Goal: Task Accomplishment & Management: Manage account settings

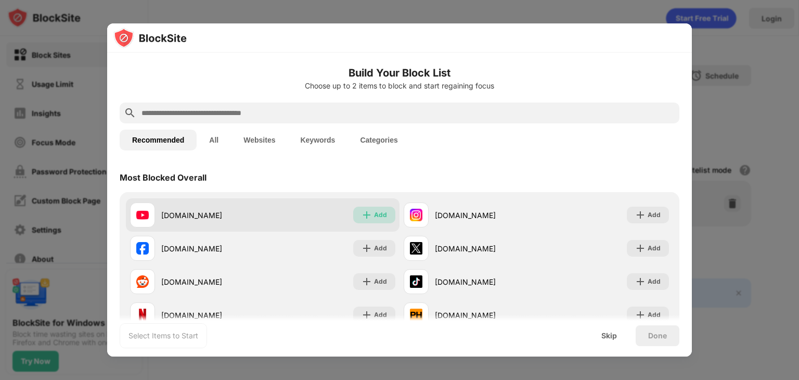
click at [367, 212] on img at bounding box center [367, 215] width 10 height 10
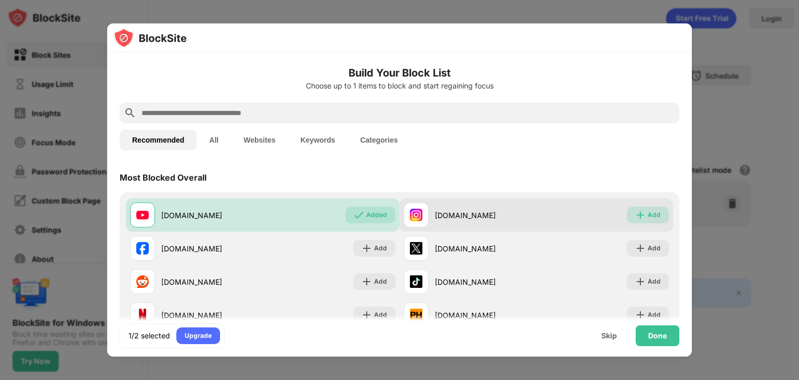
click at [648, 214] on div "Add" at bounding box center [654, 215] width 13 height 10
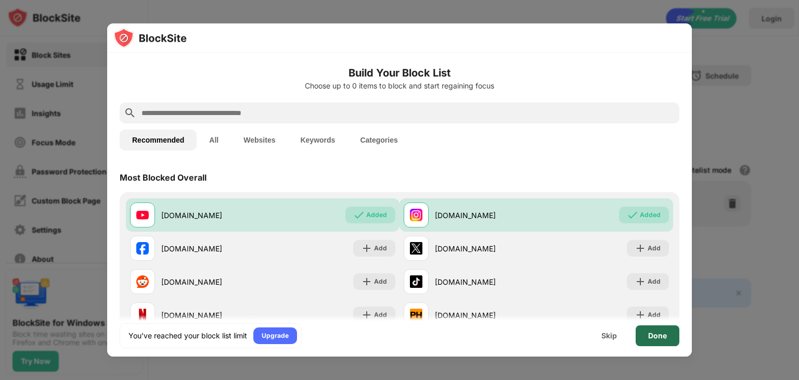
click at [652, 332] on div "Done" at bounding box center [657, 336] width 19 height 8
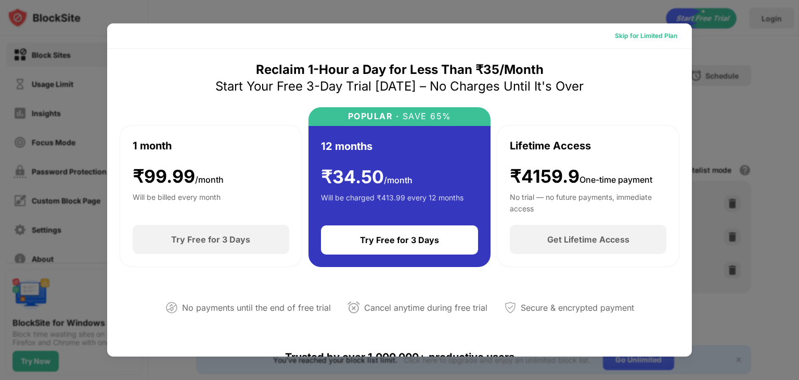
click at [655, 42] on div "Skip for Limited Plan" at bounding box center [646, 36] width 79 height 17
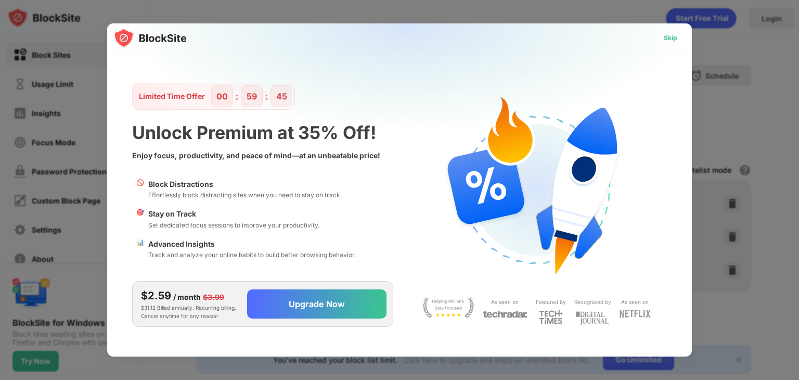
click at [672, 40] on div "Skip" at bounding box center [671, 38] width 14 height 10
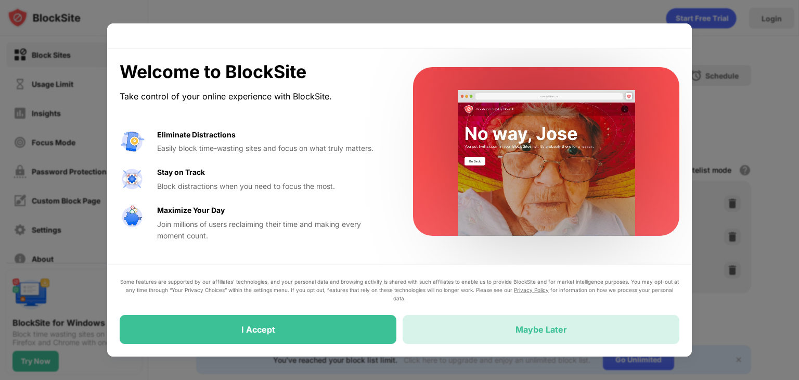
click at [511, 334] on div "Maybe Later" at bounding box center [541, 329] width 277 height 29
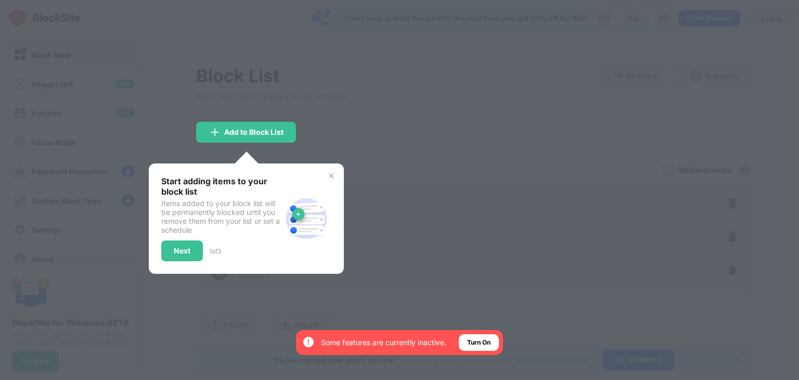
click at [414, 267] on div at bounding box center [399, 190] width 799 height 380
click at [479, 340] on div "Turn On" at bounding box center [478, 342] width 23 height 10
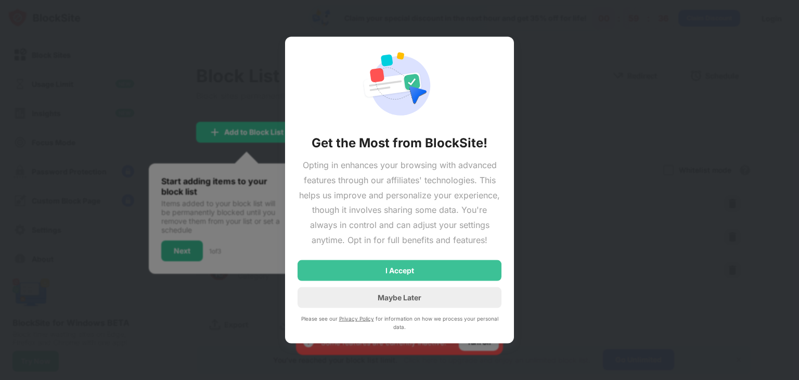
click at [444, 238] on div "Opting in enhances your browsing with advanced features through our affiliates'…" at bounding box center [400, 203] width 204 height 90
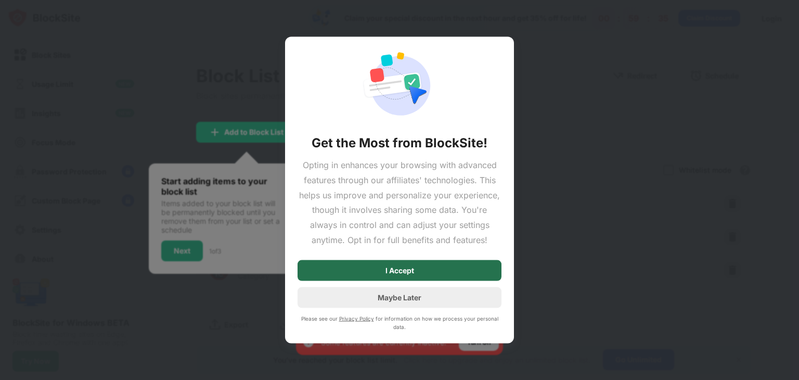
click at [422, 271] on div "I Accept" at bounding box center [400, 270] width 204 height 21
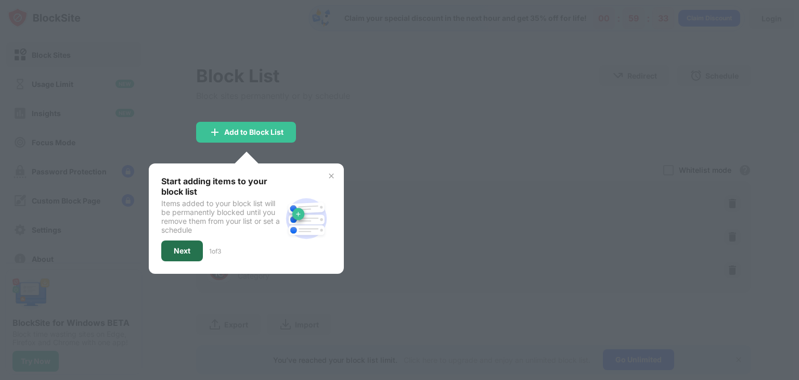
click at [188, 247] on div "Next" at bounding box center [182, 251] width 17 height 8
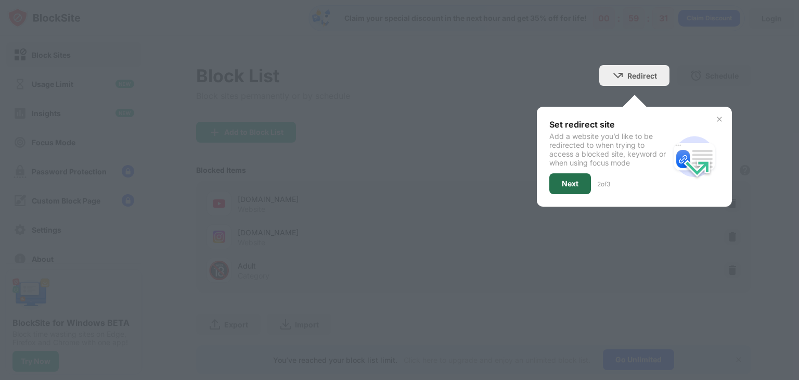
click at [562, 185] on div "Next" at bounding box center [570, 184] width 17 height 8
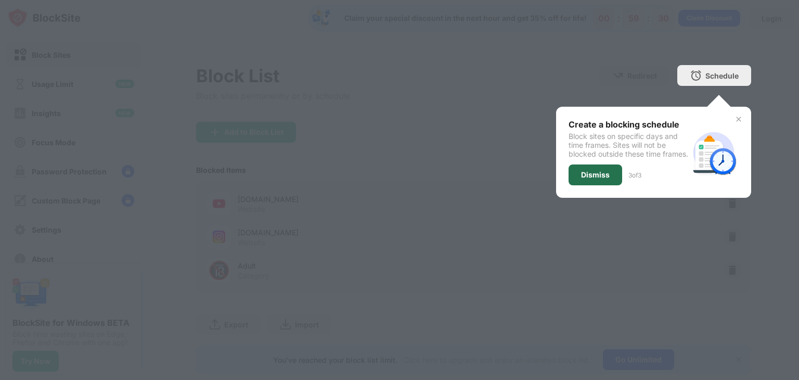
click at [569, 185] on div "Dismiss" at bounding box center [596, 174] width 54 height 21
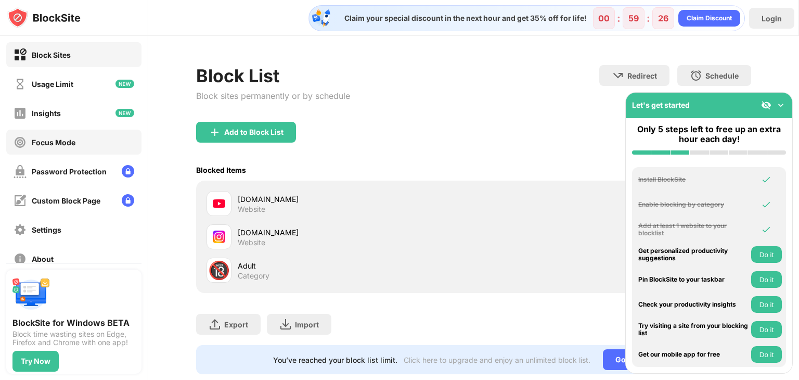
click at [72, 138] on div "Focus Mode" at bounding box center [54, 142] width 44 height 9
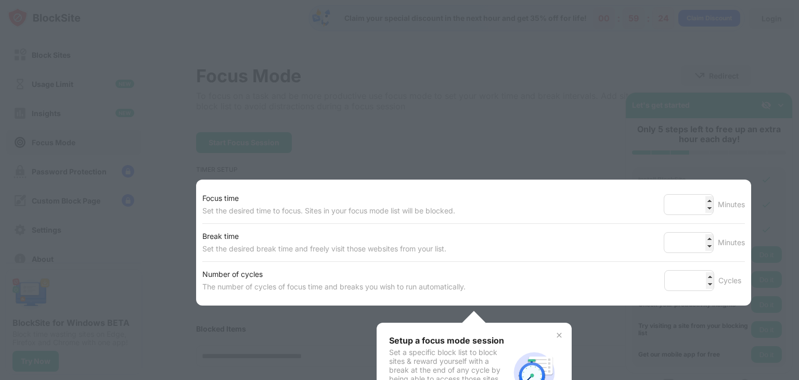
click at [532, 188] on div "Focus time Set the desired time to focus. Sites in your focus mode list will be…" at bounding box center [473, 204] width 543 height 37
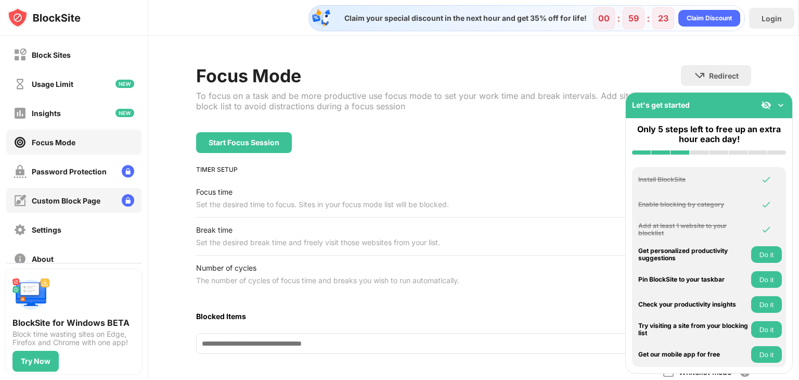
click at [71, 201] on div "Custom Block Page" at bounding box center [66, 200] width 69 height 9
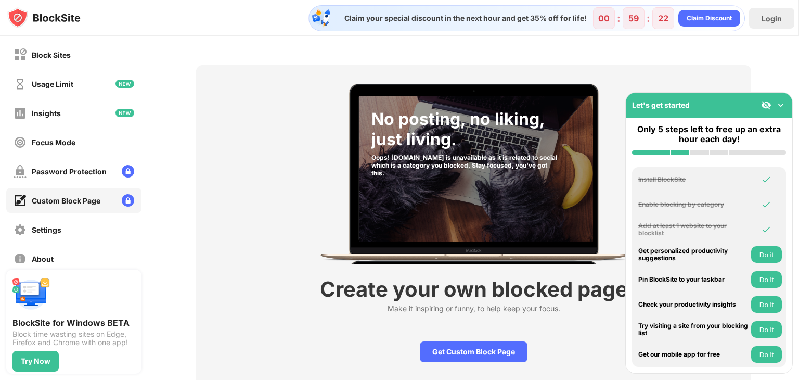
click at [77, 184] on div "Block Sites Usage Limit Insights Focus Mode Password Protection Custom Block Pa…" at bounding box center [74, 156] width 148 height 241
click at [62, 170] on div "Password Protection" at bounding box center [69, 171] width 75 height 9
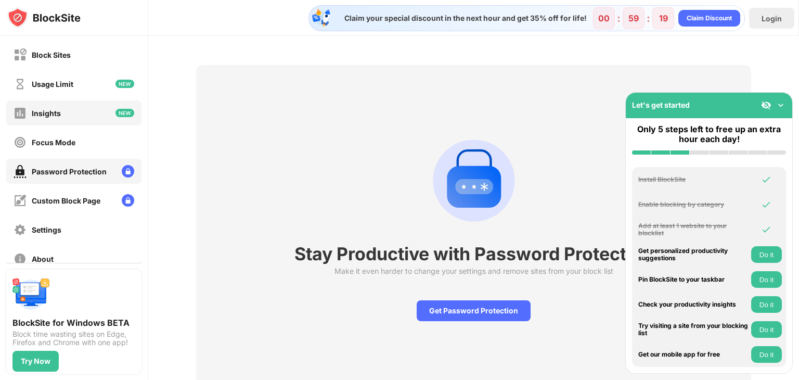
click at [117, 121] on div "Insights" at bounding box center [73, 112] width 135 height 25
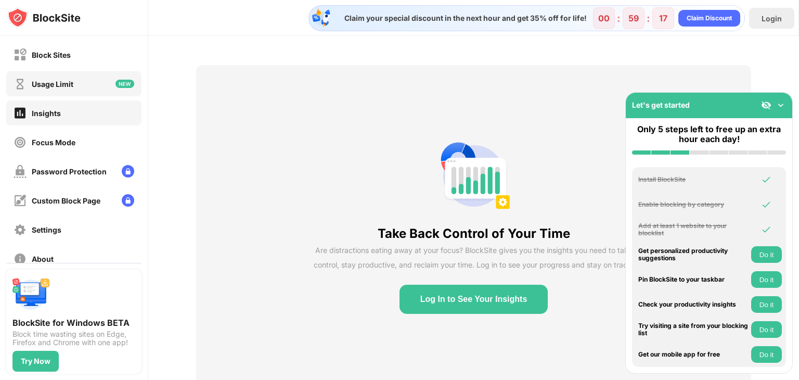
click at [92, 88] on div "Usage Limit" at bounding box center [73, 83] width 135 height 25
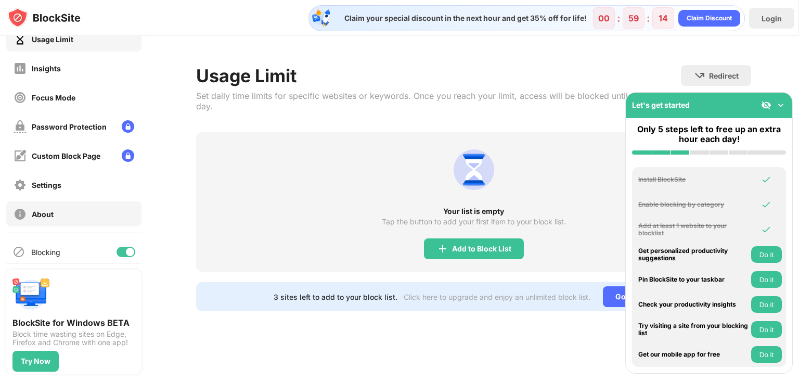
scroll to position [52, 0]
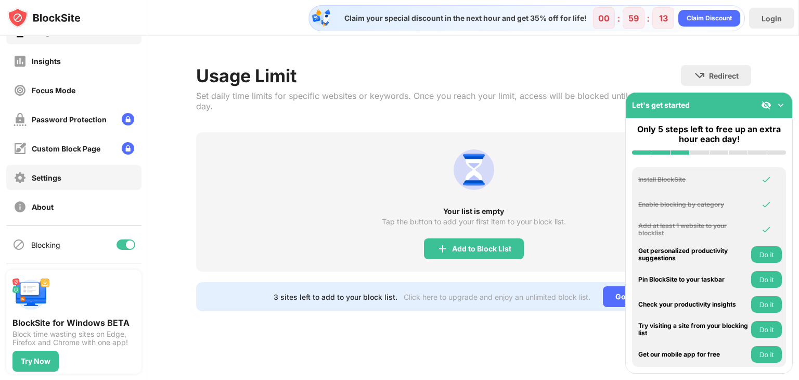
click at [96, 181] on div "Settings" at bounding box center [73, 177] width 135 height 25
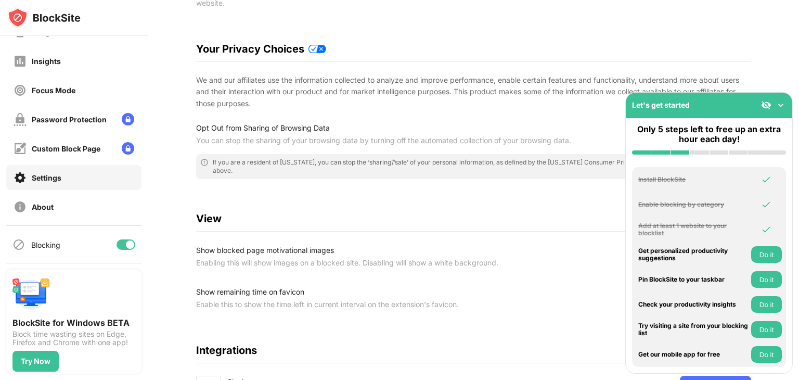
scroll to position [183, 0]
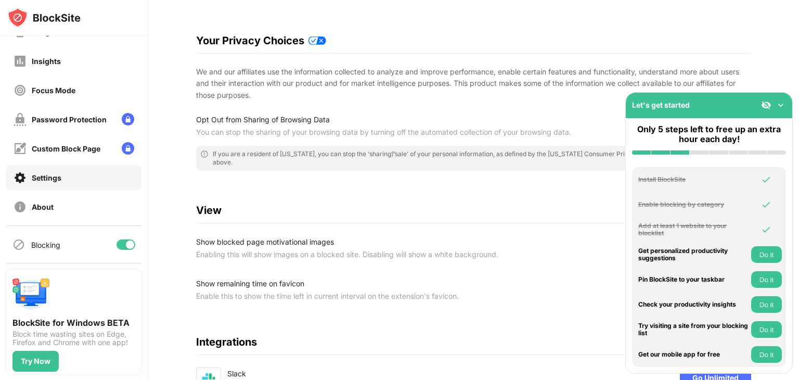
click at [780, 107] on img at bounding box center [781, 105] width 10 height 10
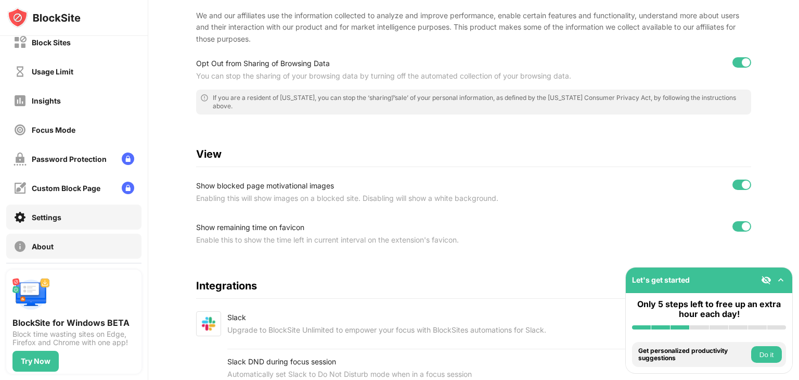
scroll to position [0, 0]
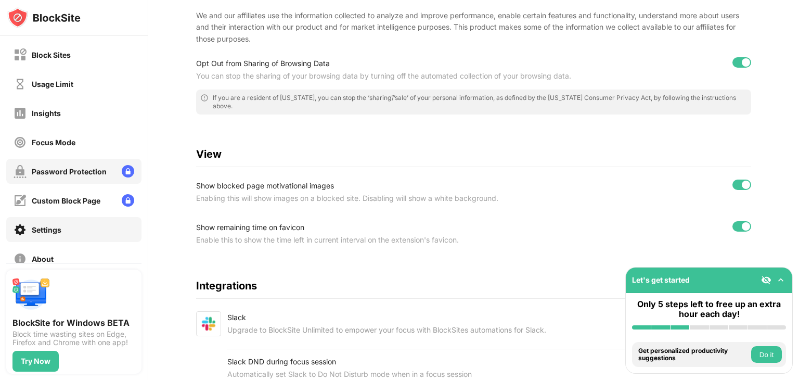
click at [66, 174] on div "Password Protection" at bounding box center [69, 171] width 75 height 9
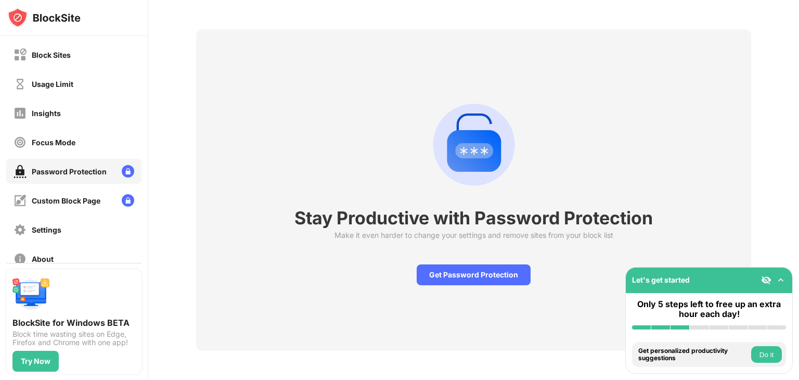
scroll to position [44, 0]
click at [82, 148] on div "Focus Mode" at bounding box center [73, 142] width 135 height 25
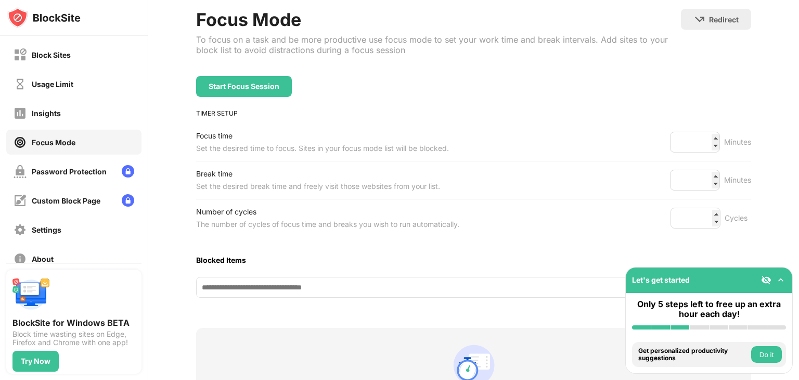
scroll to position [198, 0]
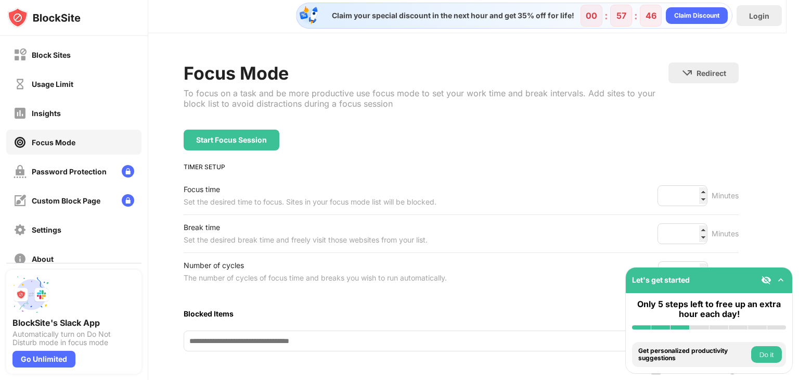
scroll to position [0, 12]
